Goal: Task Accomplishment & Management: Complete application form

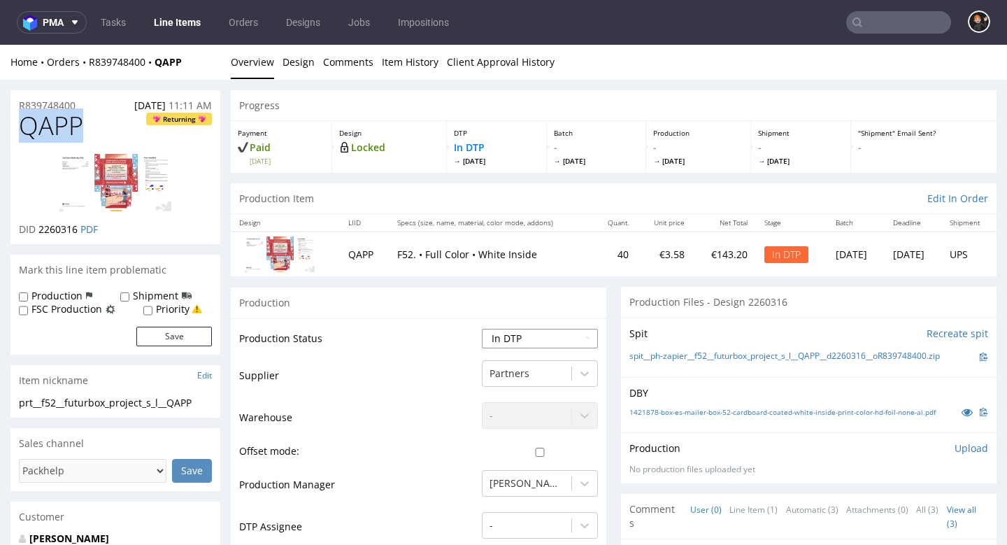
select select "dtp_ca_needed"
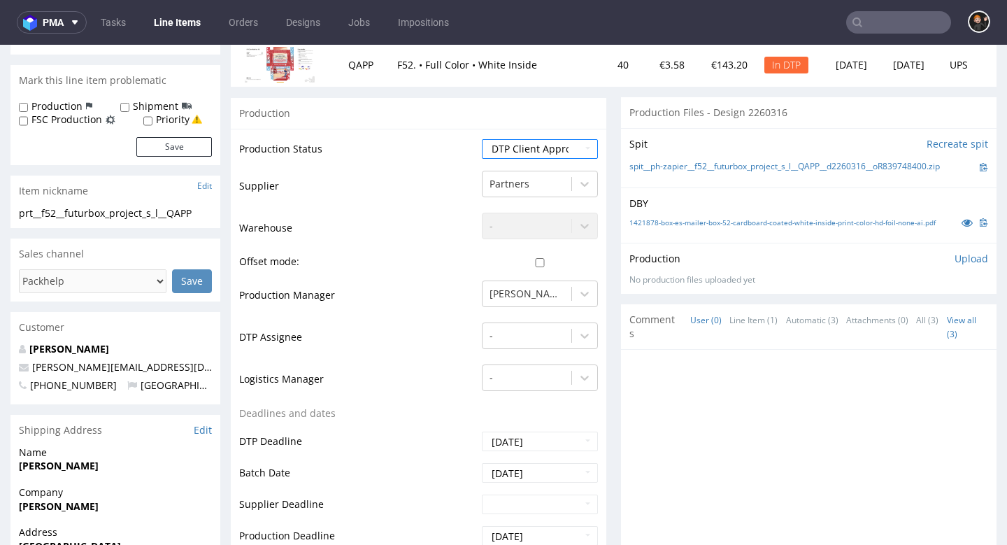
scroll to position [394, 0]
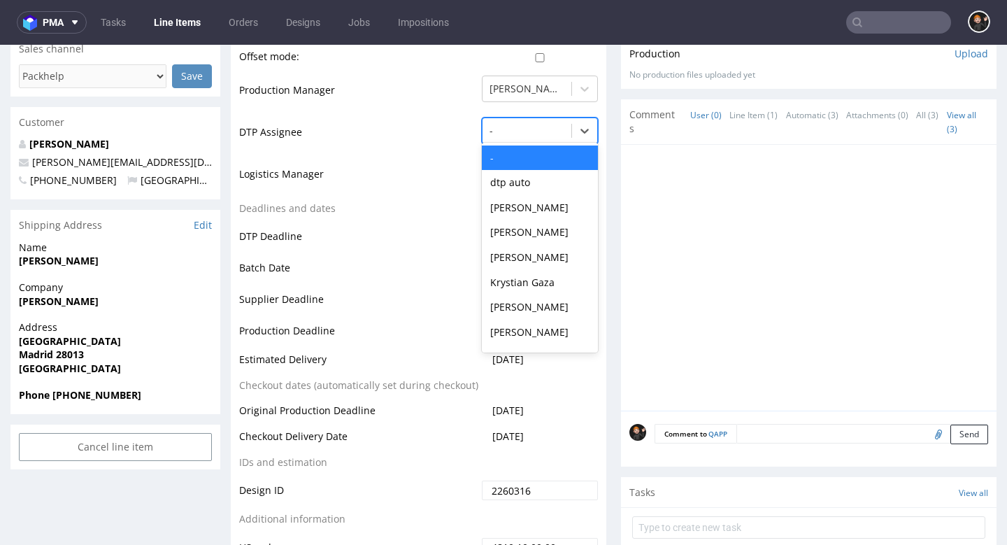
click at [524, 129] on div at bounding box center [527, 130] width 75 height 17
click at [514, 296] on div "[PERSON_NAME]" at bounding box center [540, 306] width 116 height 25
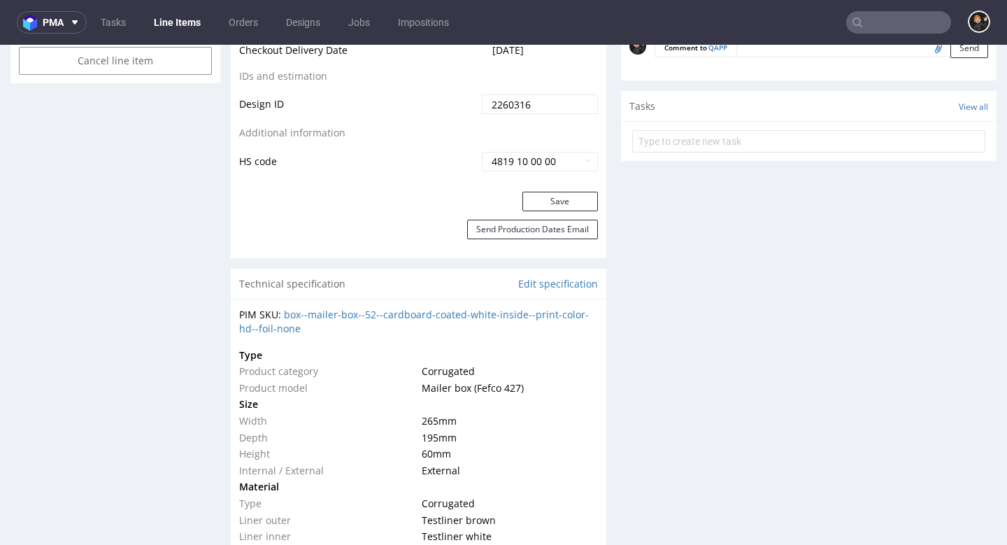
scroll to position [798, 0]
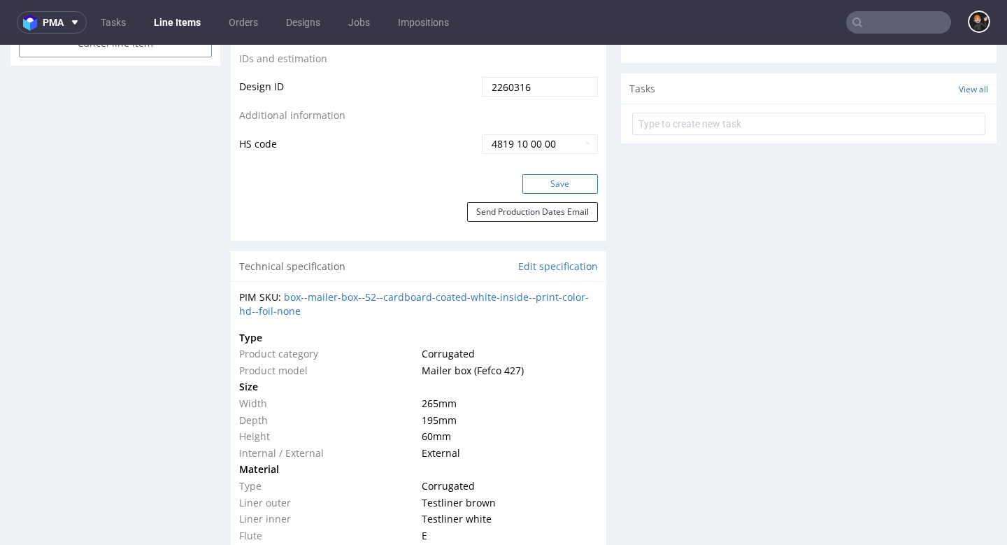
click at [561, 174] on button "Save" at bounding box center [560, 184] width 76 height 20
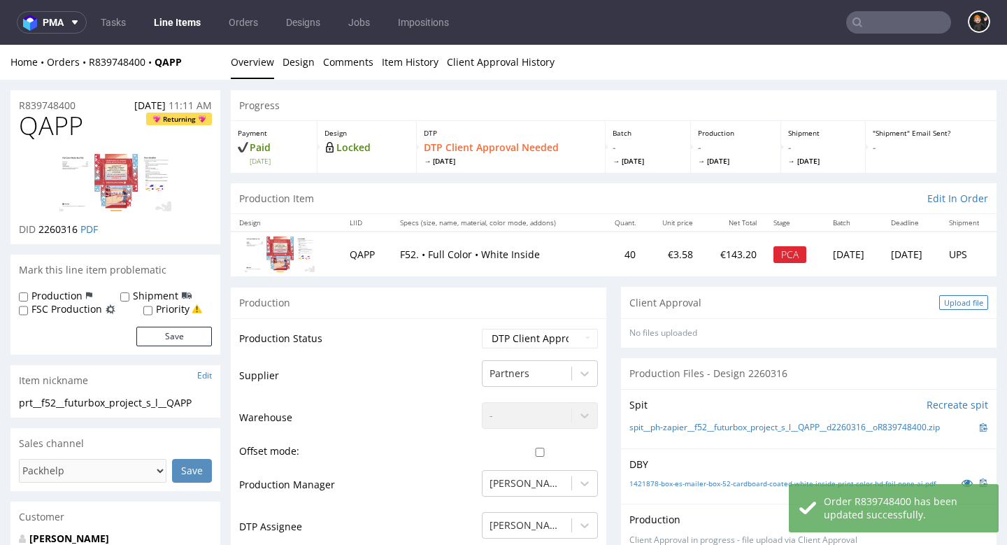
scroll to position [0, 0]
click at [951, 299] on div "Upload file" at bounding box center [963, 302] width 49 height 15
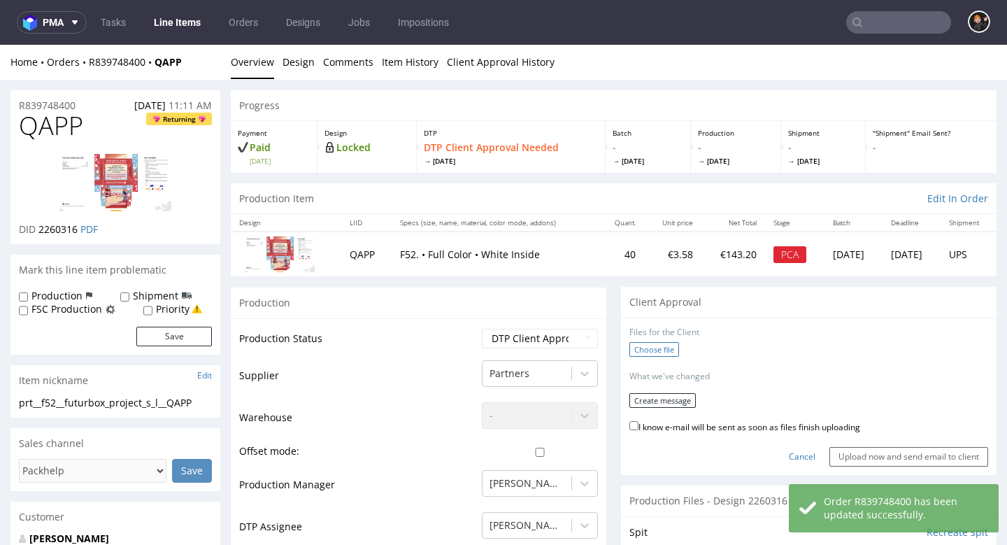
click at [660, 345] on label "Choose file" at bounding box center [654, 349] width 50 height 15
click at [0, 45] on input "Choose file" at bounding box center [0, 45] width 0 height 0
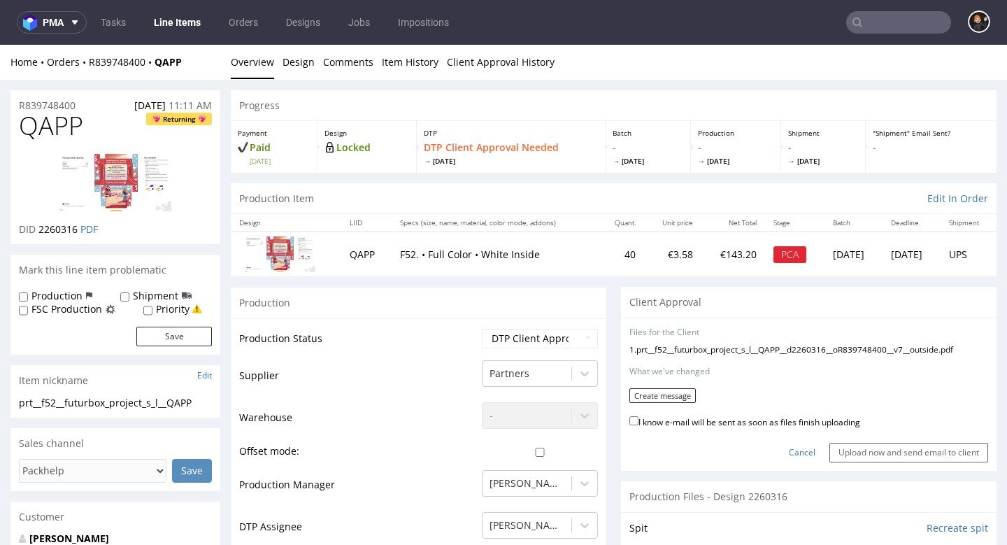
drag, startPoint x: 779, startPoint y: 424, endPoint x: 753, endPoint y: 415, distance: 27.9
click at [779, 424] on div "I know e-mail will be sent as soon as files finish uploading" at bounding box center [808, 422] width 359 height 19
click at [674, 392] on button "Create message" at bounding box center [662, 395] width 66 height 15
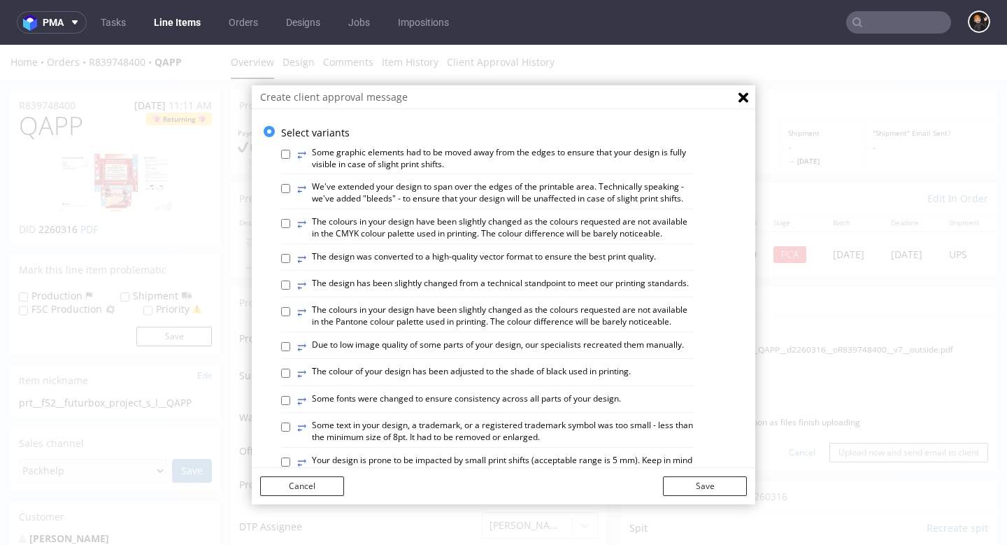
click at [527, 288] on label "⥂ The design has been slightly changed from a technical standpoint to meet our …" at bounding box center [493, 285] width 392 height 15
click at [290, 288] on input "⥂ The design has been slightly changed from a technical standpoint to meet our …" at bounding box center [285, 284] width 9 height 9
checkbox input "true"
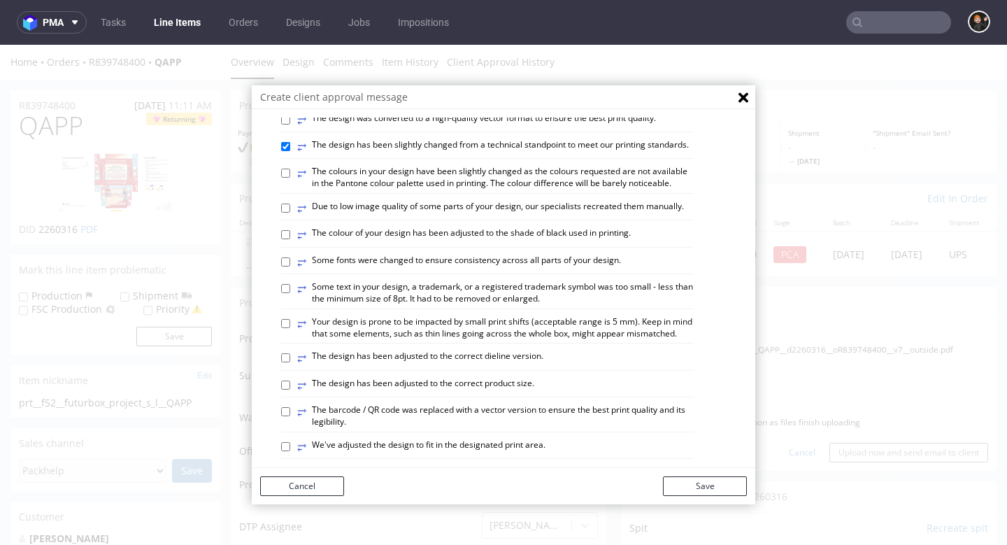
scroll to position [143, 0]
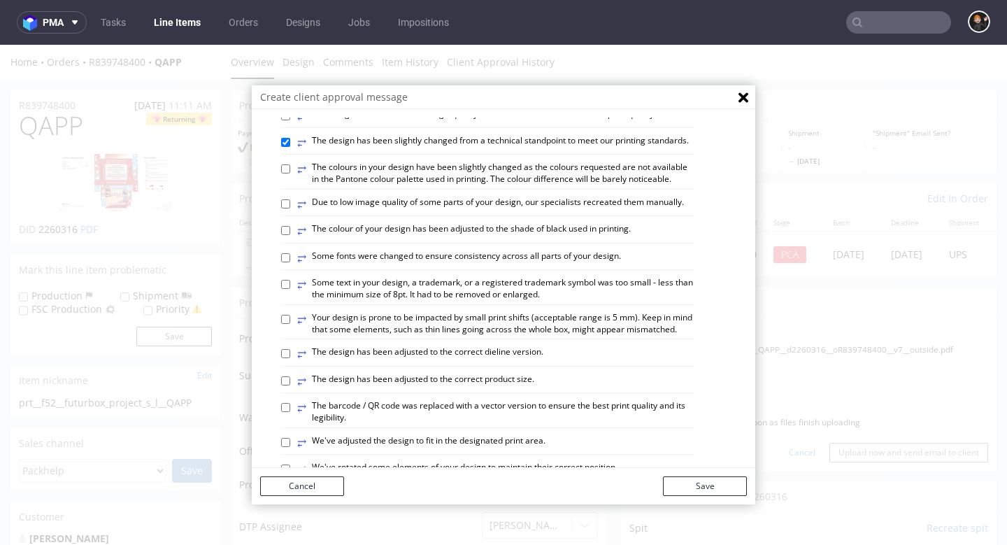
click at [510, 348] on label "⥂ The design has been adjusted to the correct dieline version." at bounding box center [420, 353] width 246 height 15
click at [290, 349] on input "⥂ The design has been adjusted to the correct dieline version." at bounding box center [285, 353] width 9 height 9
checkbox input "true"
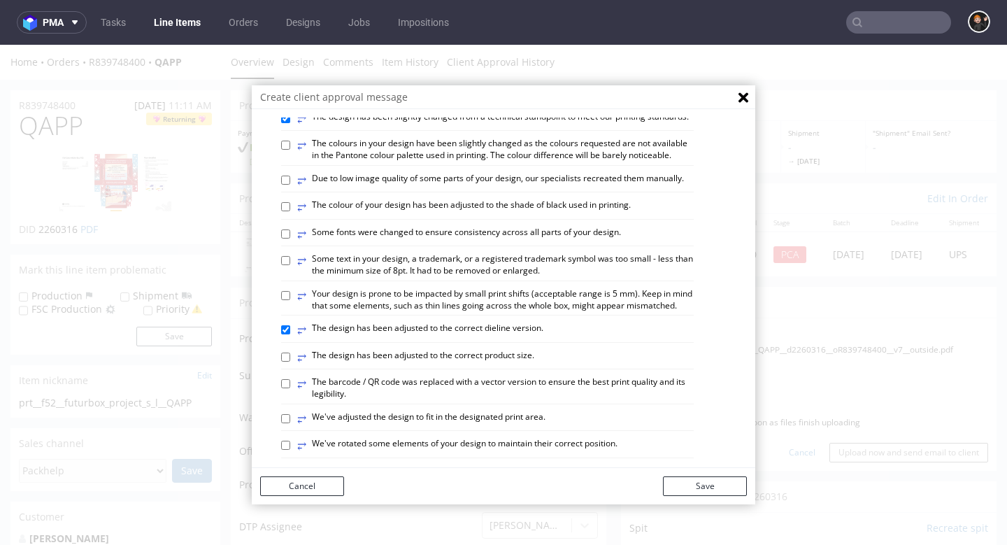
click at [519, 411] on label "⥂ We've adjusted the design to fit in the designated print area." at bounding box center [421, 418] width 248 height 15
click at [290, 414] on input "⥂ We've adjusted the design to fit in the designated print area." at bounding box center [285, 418] width 9 height 9
checkbox input "true"
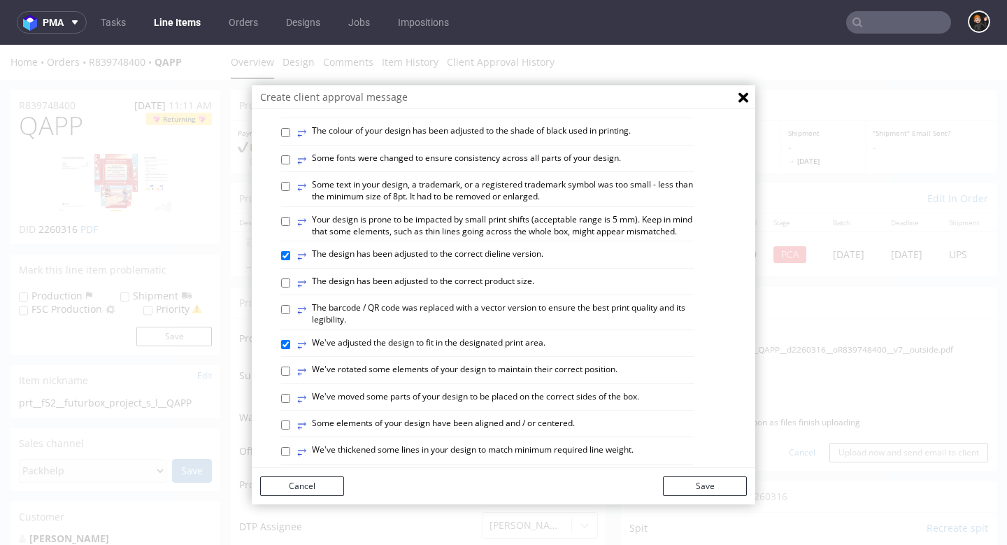
scroll to position [243, 0]
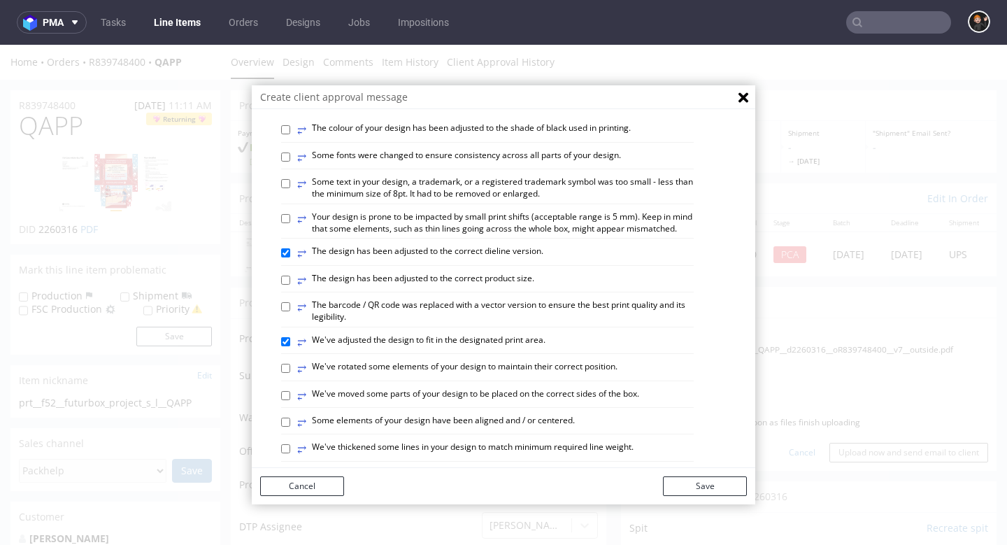
drag, startPoint x: 525, startPoint y: 411, endPoint x: 558, endPoint y: 424, distance: 35.9
click at [525, 415] on label "⥂ Some elements of your design have been aligned and / or centered." at bounding box center [436, 422] width 278 height 15
click at [290, 418] on input "⥂ Some elements of your design have been aligned and / or centered." at bounding box center [285, 422] width 9 height 9
checkbox input "true"
click at [690, 496] on button "Save" at bounding box center [705, 486] width 84 height 20
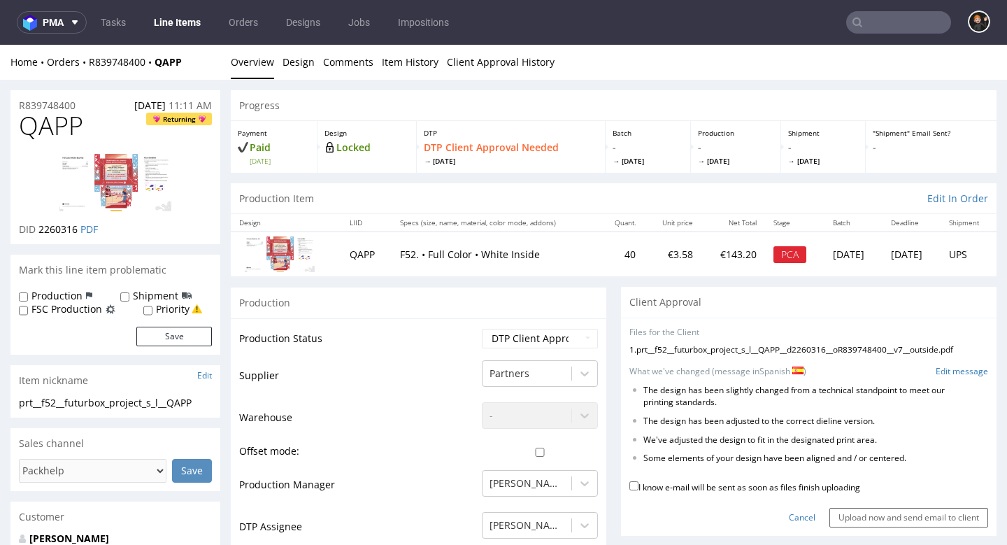
click at [826, 478] on label "I know e-mail will be sent as soon as files finish uploading" at bounding box center [744, 485] width 231 height 15
click at [639, 481] on input "I know e-mail will be sent as soon as files finish uploading" at bounding box center [633, 485] width 9 height 9
checkbox input "true"
click at [894, 508] on input "Upload now and send email to client" at bounding box center [909, 518] width 159 height 20
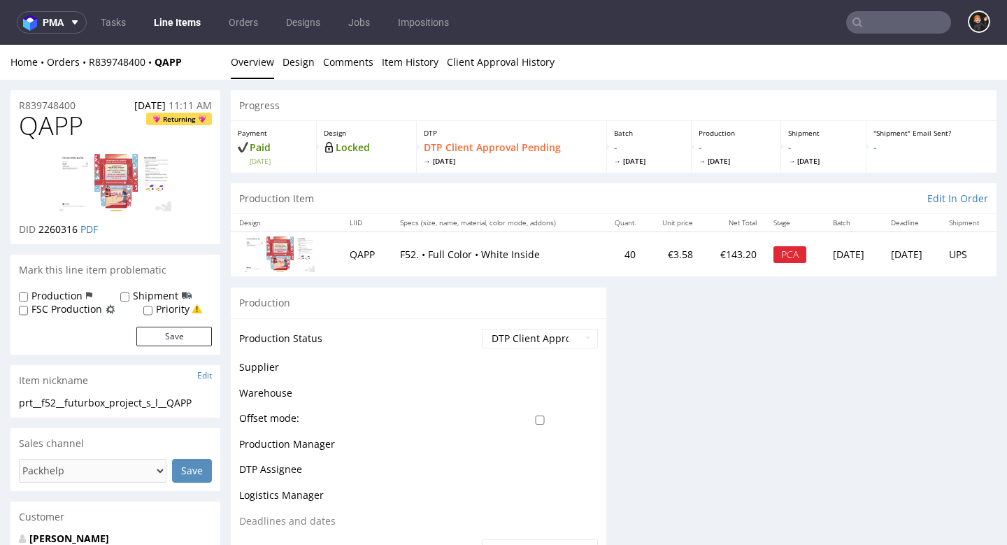
scroll to position [0, 0]
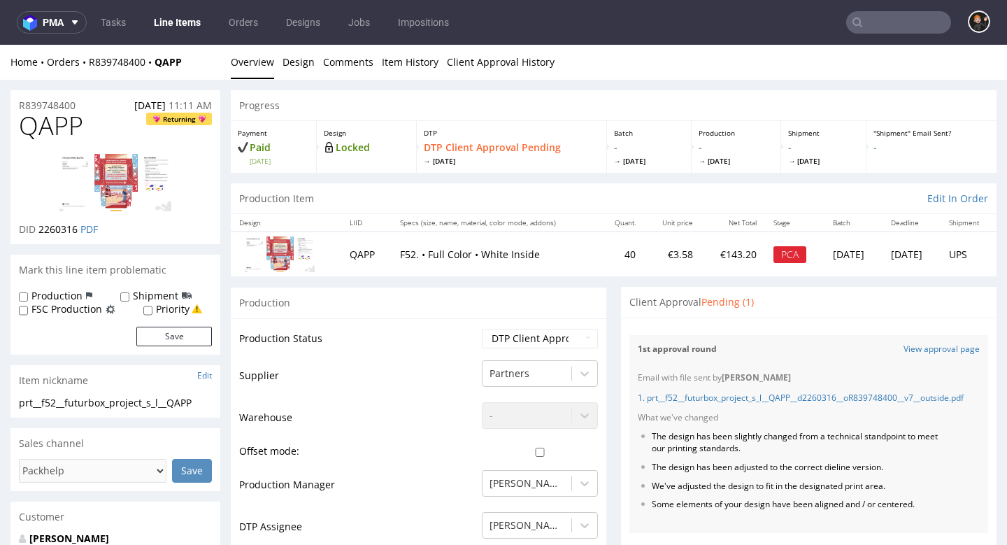
click at [176, 31] on link "Line Items" at bounding box center [177, 22] width 64 height 22
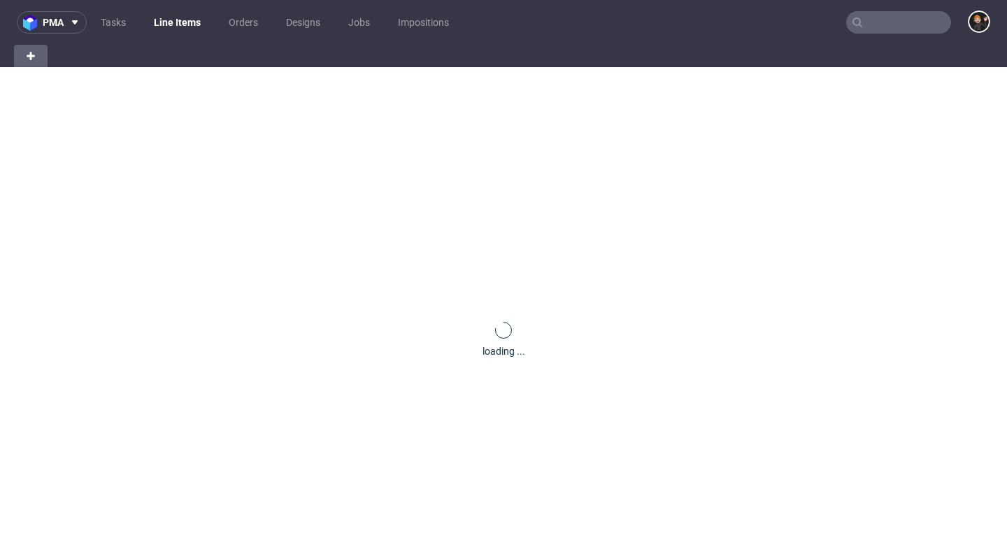
click at [180, 30] on link "Line Items" at bounding box center [177, 22] width 64 height 22
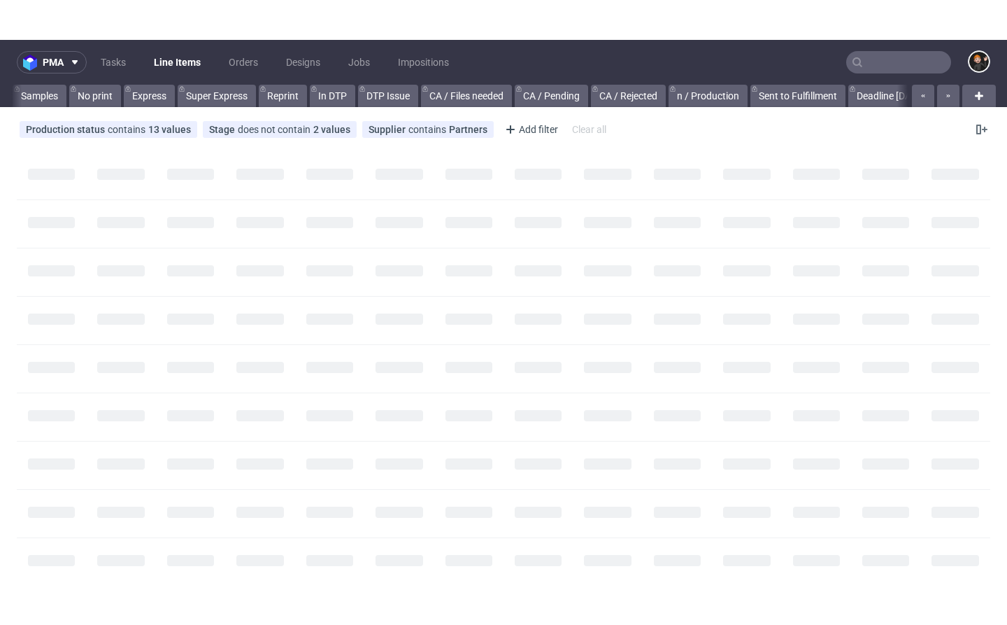
scroll to position [0, 1684]
